Goal: Navigation & Orientation: Find specific page/section

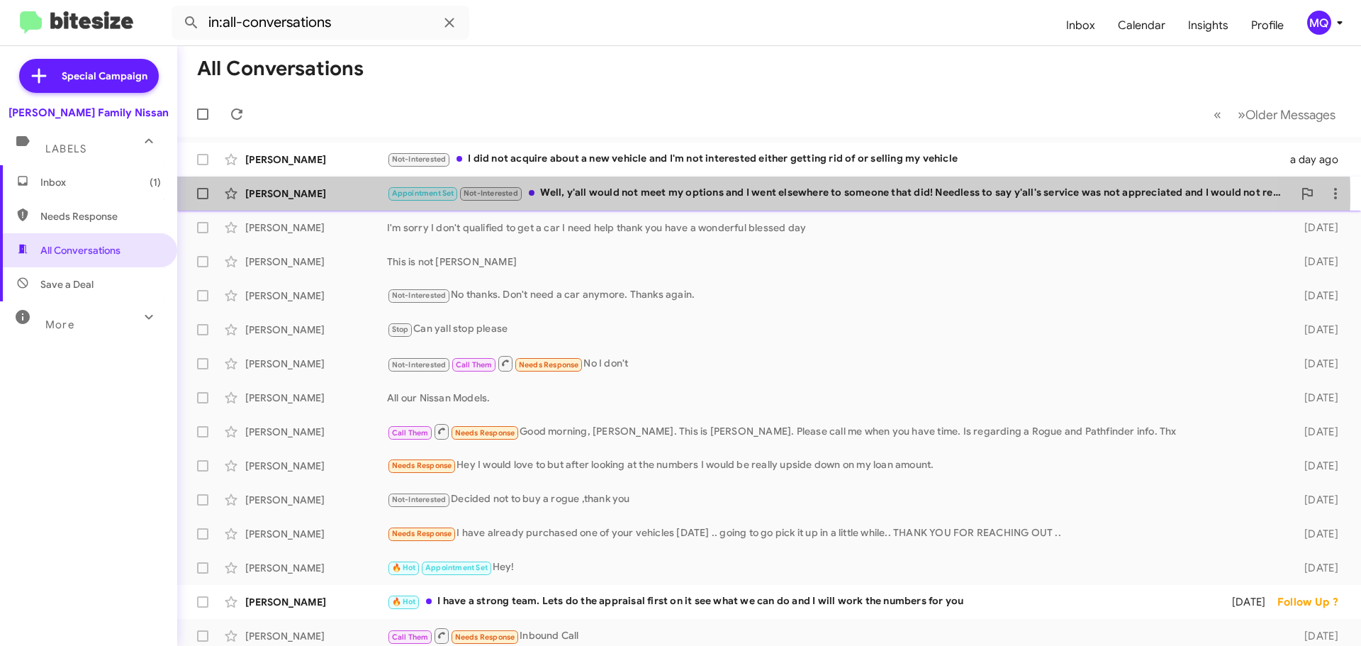
click at [683, 198] on div "Appointment Set Not-Interested Well, y'all would not meet my options and I went…" at bounding box center [840, 193] width 906 height 16
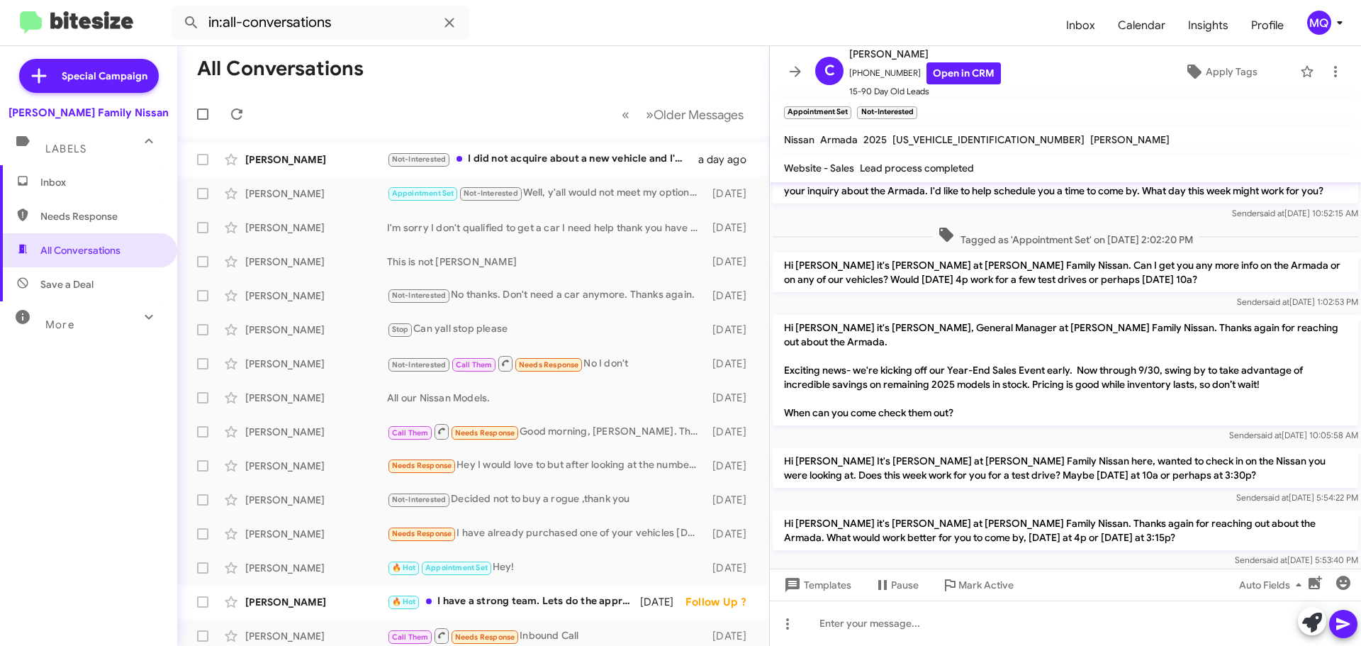
scroll to position [82, 0]
click at [942, 78] on link "Open in CRM" at bounding box center [963, 73] width 74 height 22
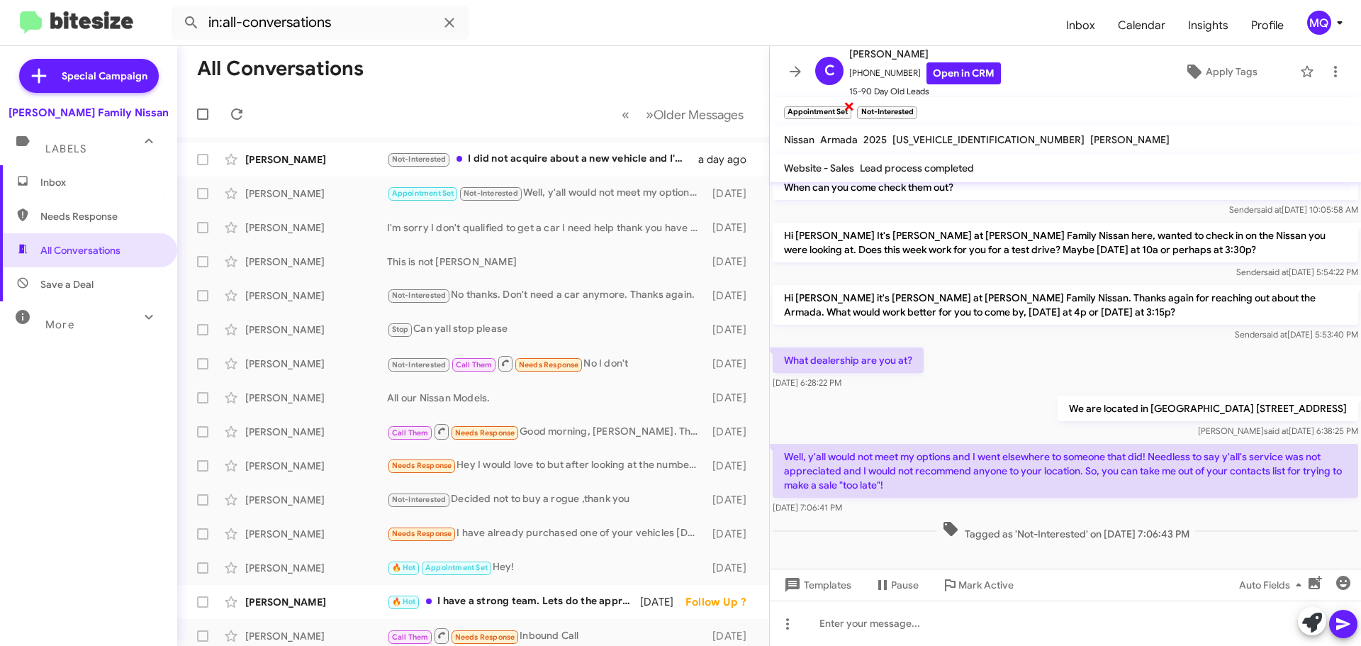
click at [847, 107] on span "×" at bounding box center [848, 105] width 11 height 17
click at [529, 155] on div "Not-Interested I did not acquire about a new vehicle and I'm not interested eit…" at bounding box center [544, 159] width 314 height 16
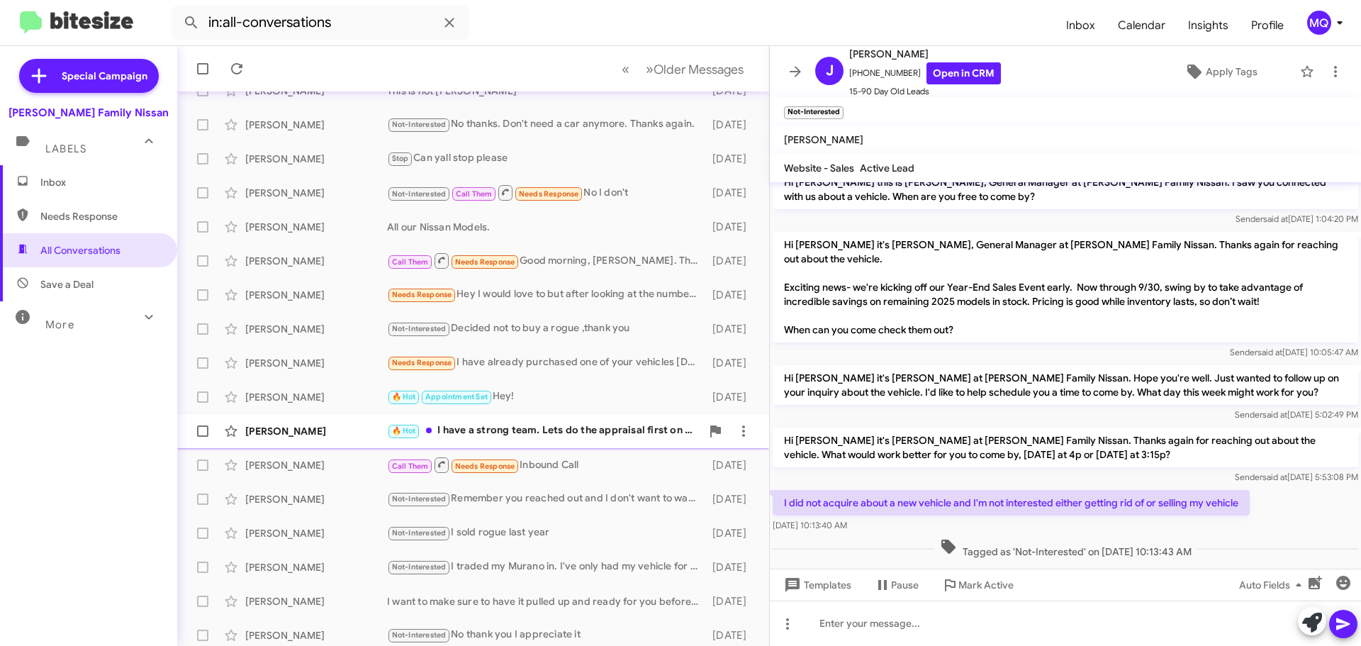
scroll to position [177, 0]
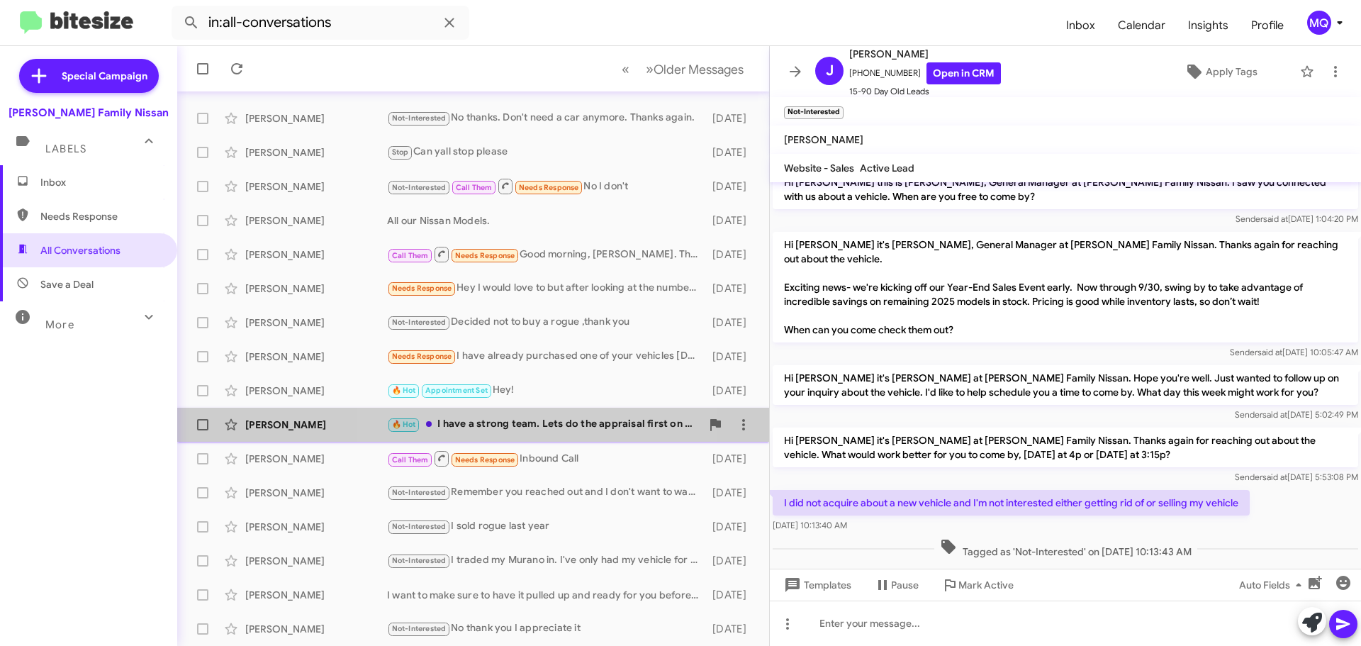
click at [551, 431] on div "🔥 Hot I have a strong team. Lets do the appraisal first on it see what we can d…" at bounding box center [544, 424] width 314 height 16
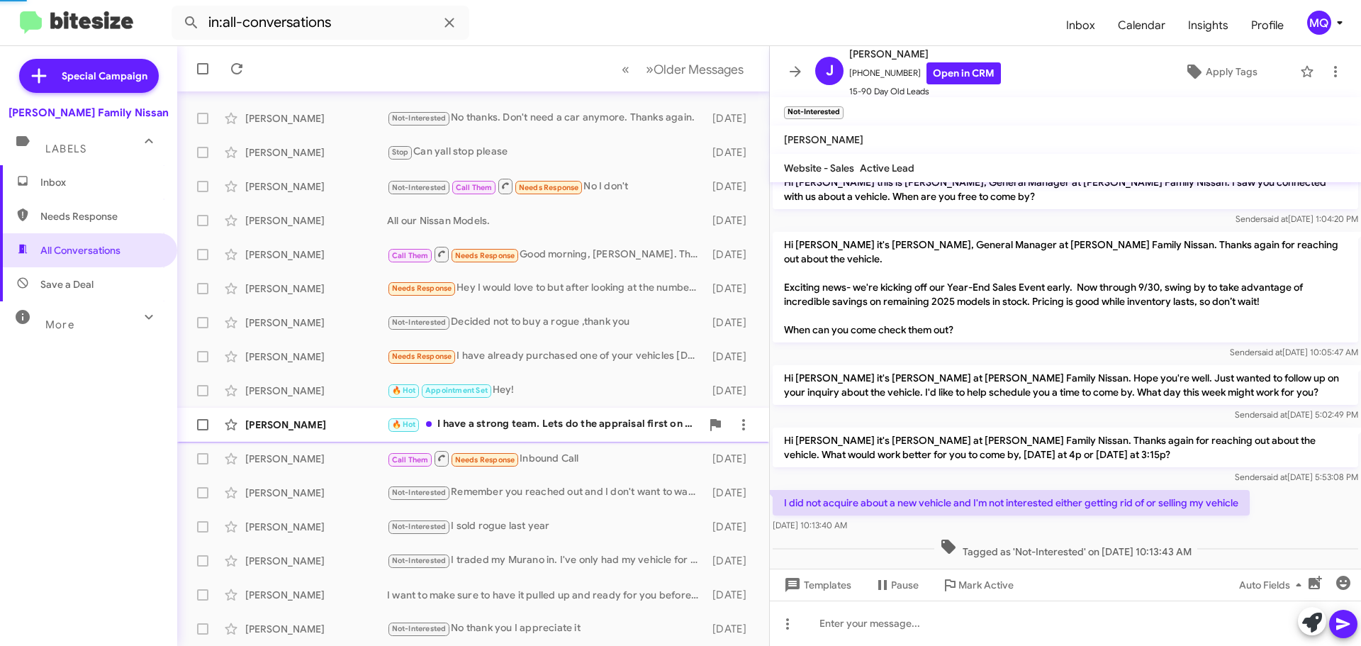
scroll to position [300, 0]
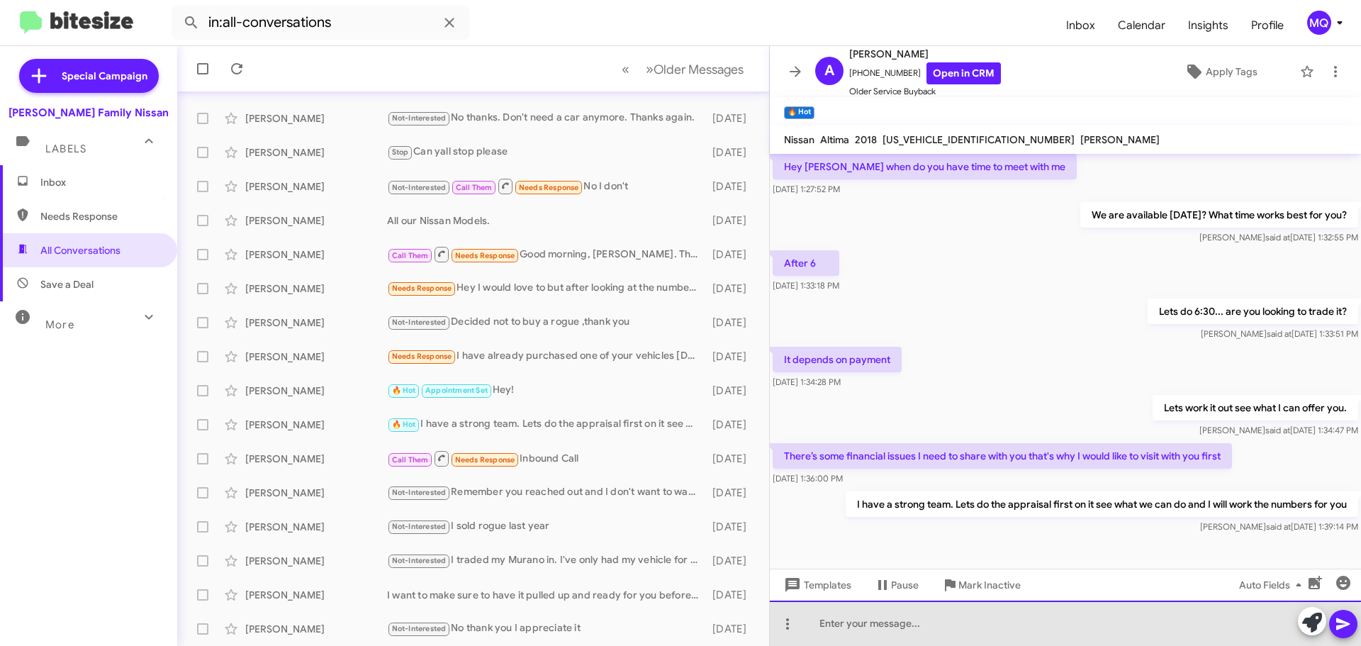
click at [889, 631] on div at bounding box center [1065, 622] width 591 height 45
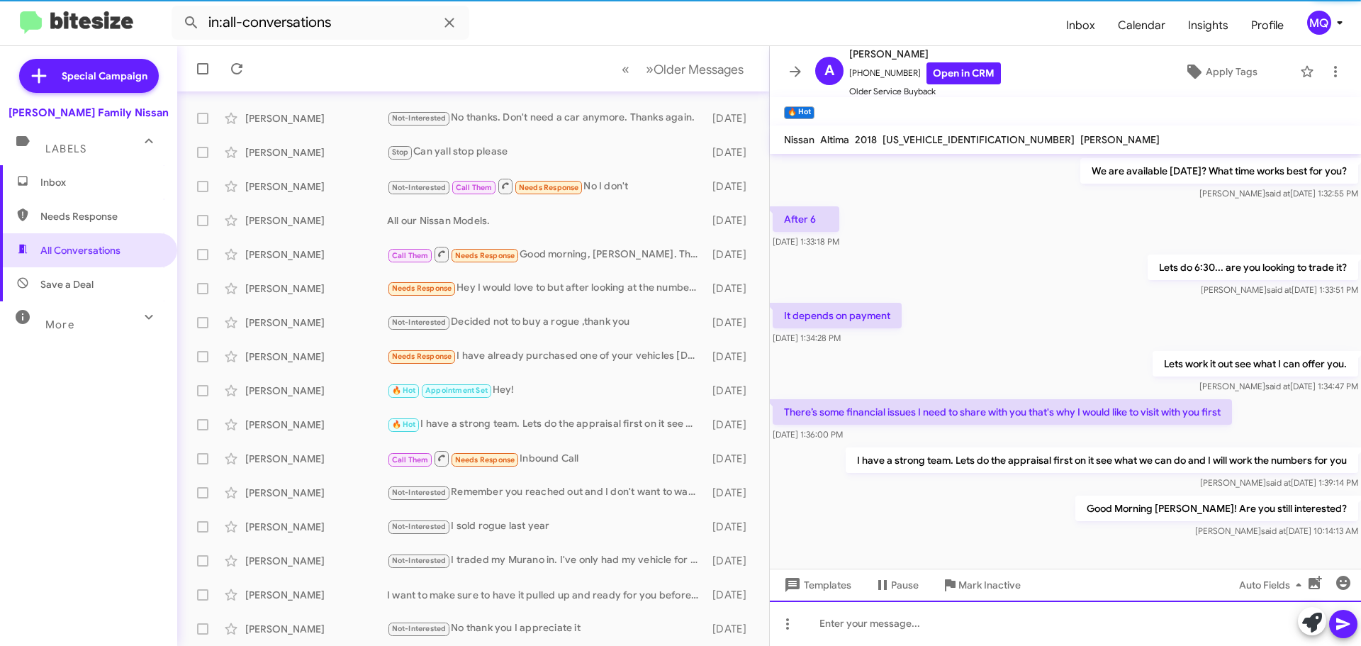
scroll to position [352, 0]
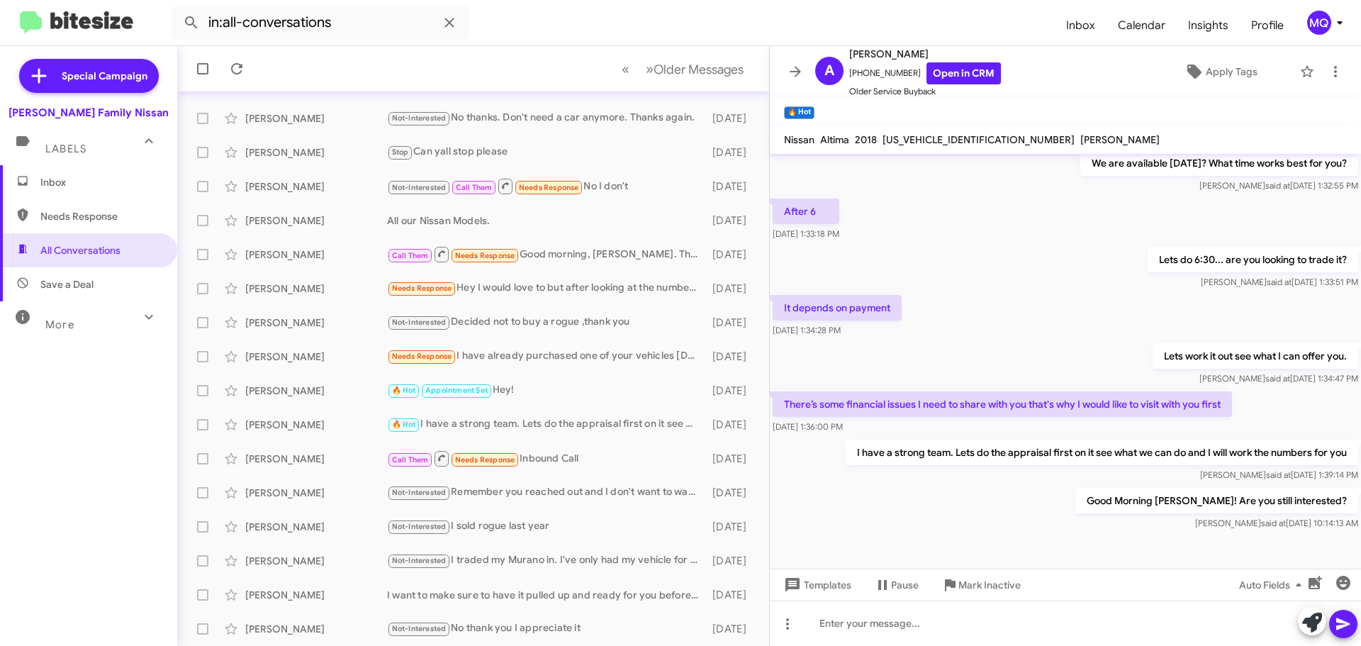
click at [116, 278] on span "Save a Deal" at bounding box center [88, 284] width 177 height 34
type input "in:not-interested"
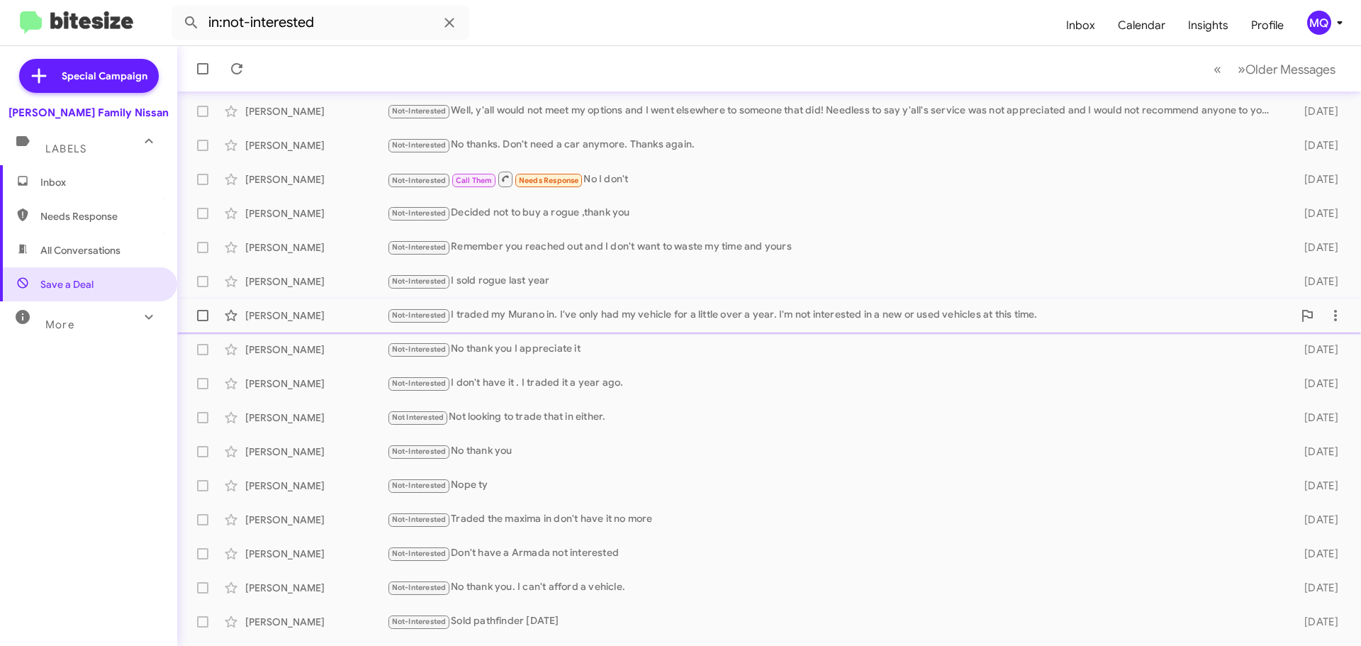
scroll to position [177, 0]
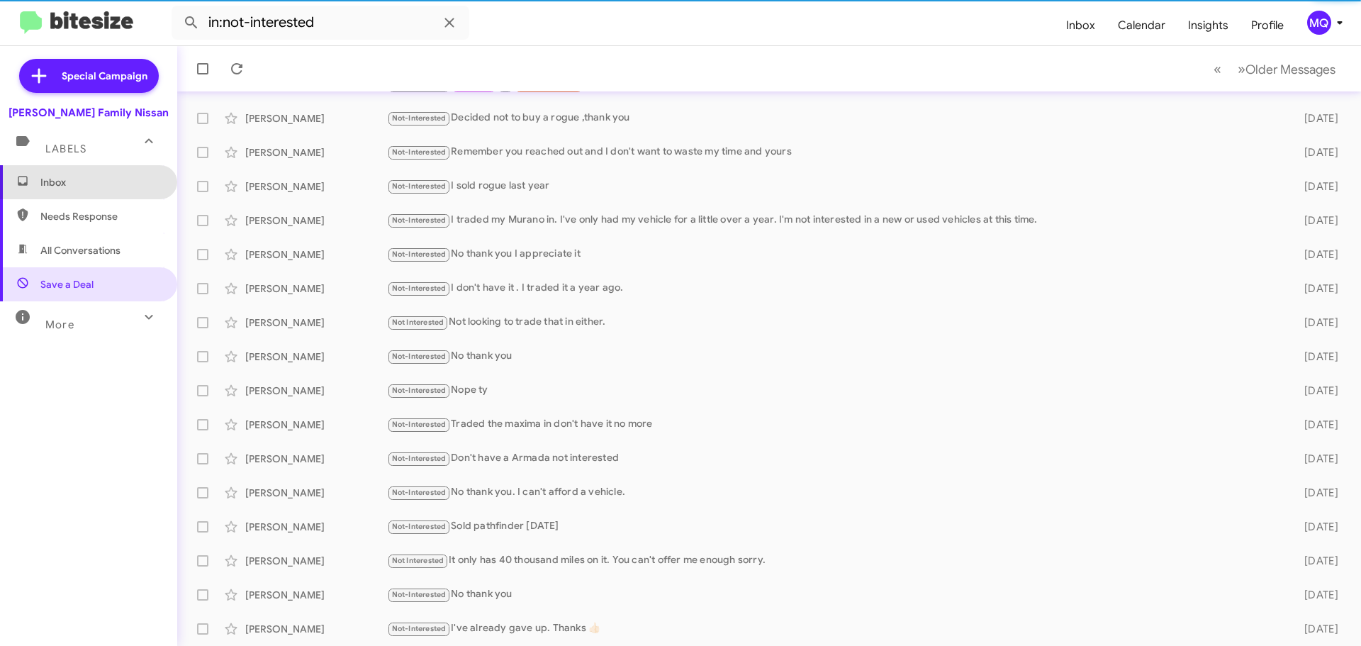
click at [91, 187] on span "Inbox" at bounding box center [100, 182] width 120 height 14
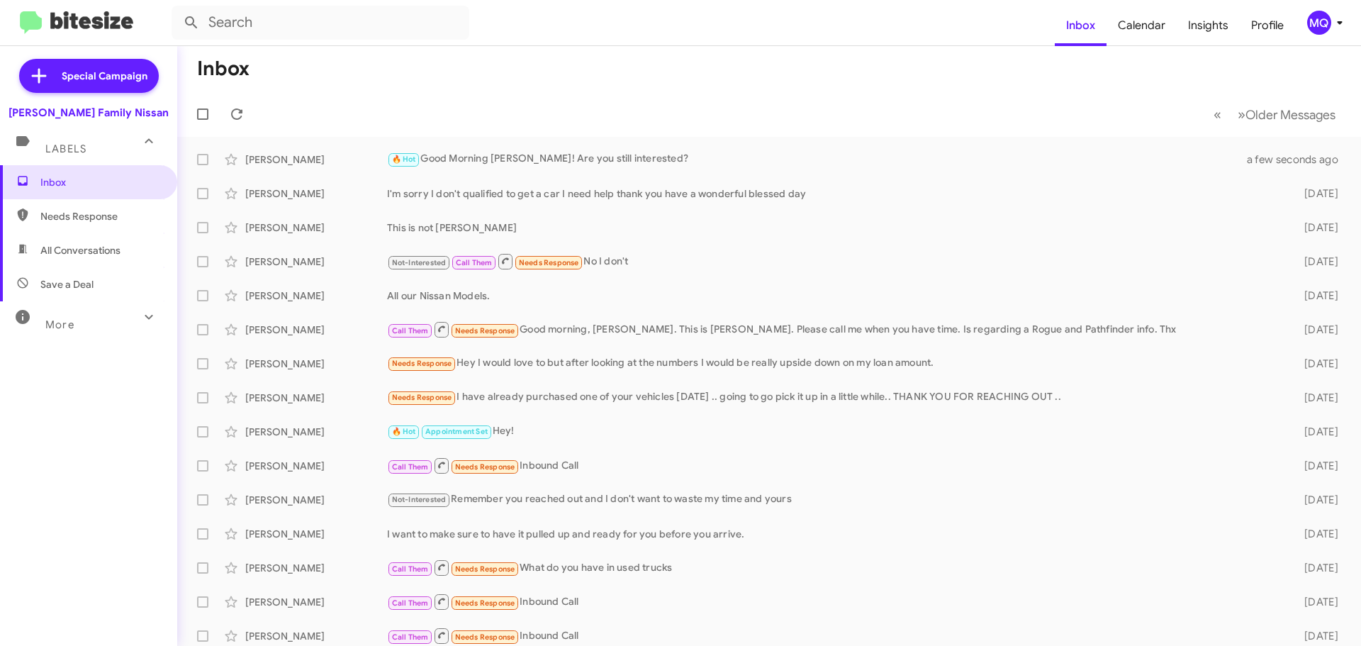
click at [428, 84] on mat-toolbar-row "Inbox" at bounding box center [768, 68] width 1183 height 45
